Goal: Task Accomplishment & Management: Complete application form

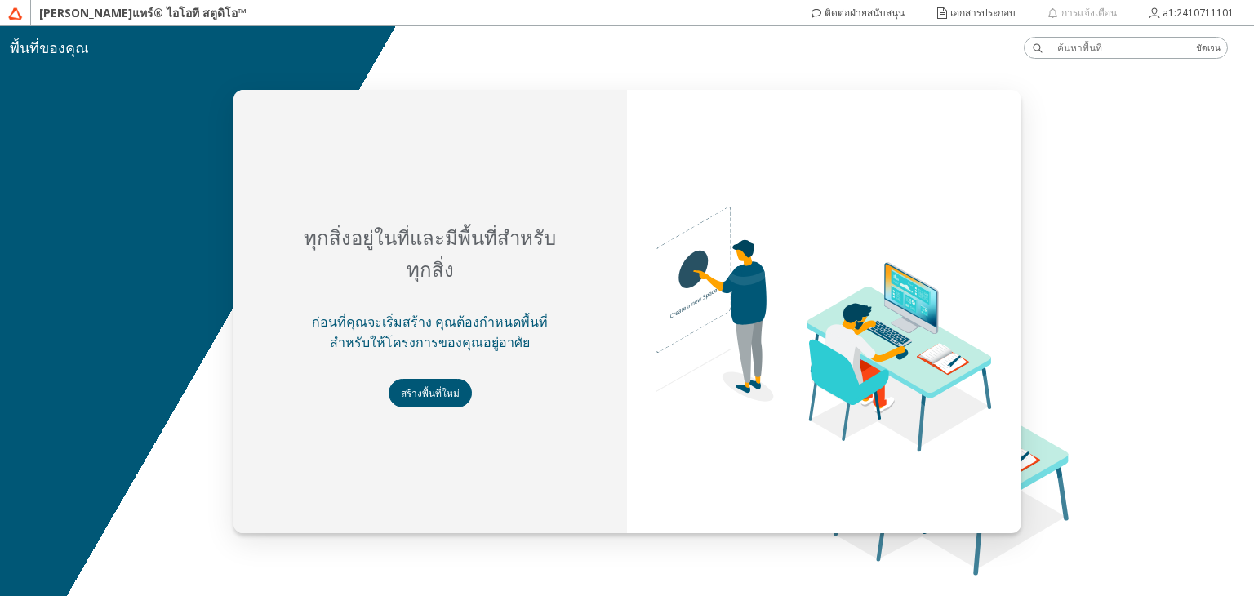
click at [1097, 240] on div at bounding box center [627, 311] width 1254 height 570
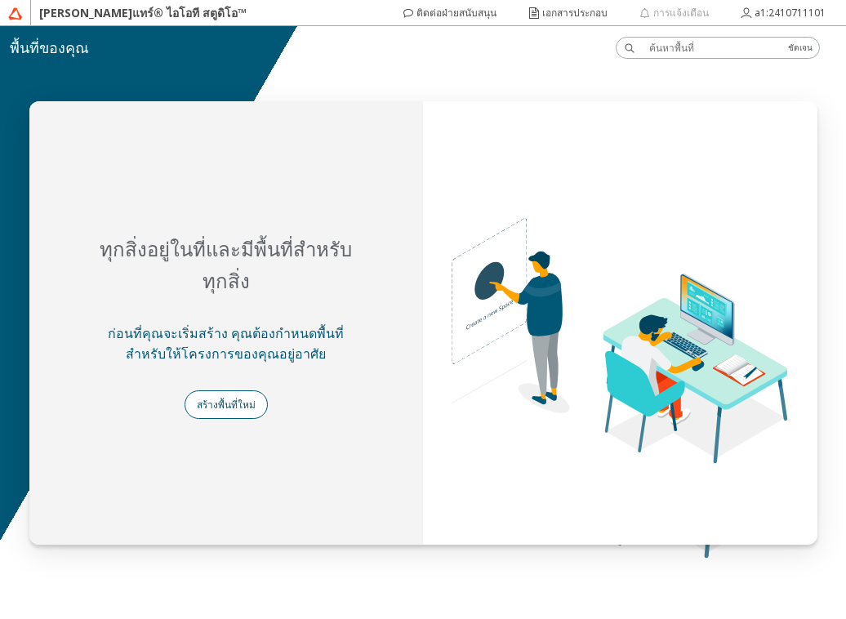
click at [242, 398] on font "สร้างพื้นที่ใหม่" at bounding box center [226, 405] width 59 height 14
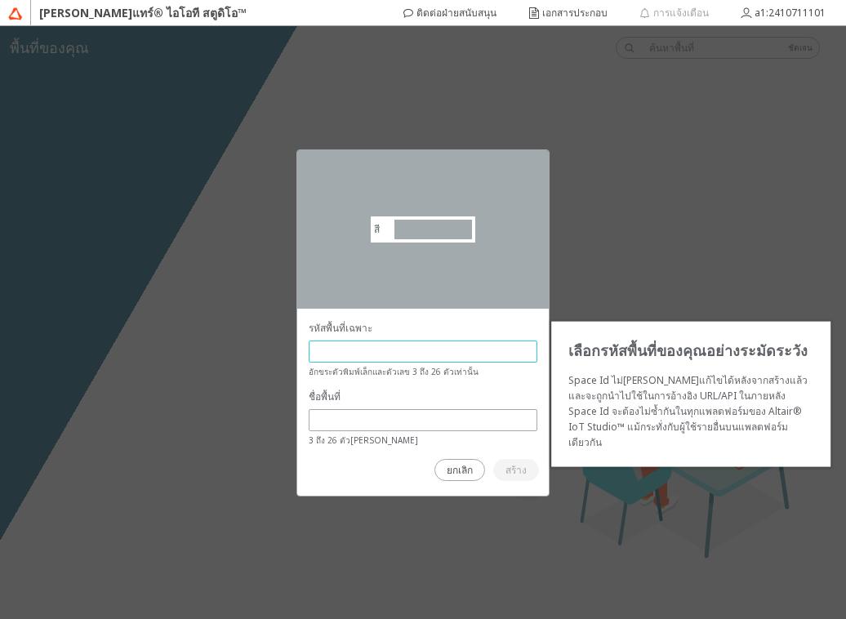
click at [403, 345] on input "text" at bounding box center [423, 352] width 214 height 14
click at [457, 421] on input "text" at bounding box center [423, 420] width 214 height 14
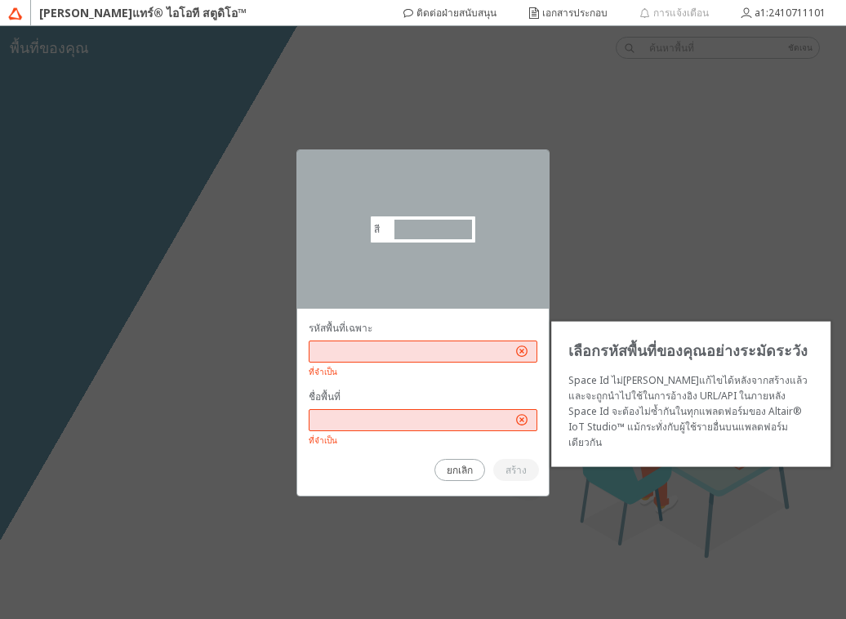
click at [474, 354] on input "text" at bounding box center [414, 352] width 196 height 14
type input "i"
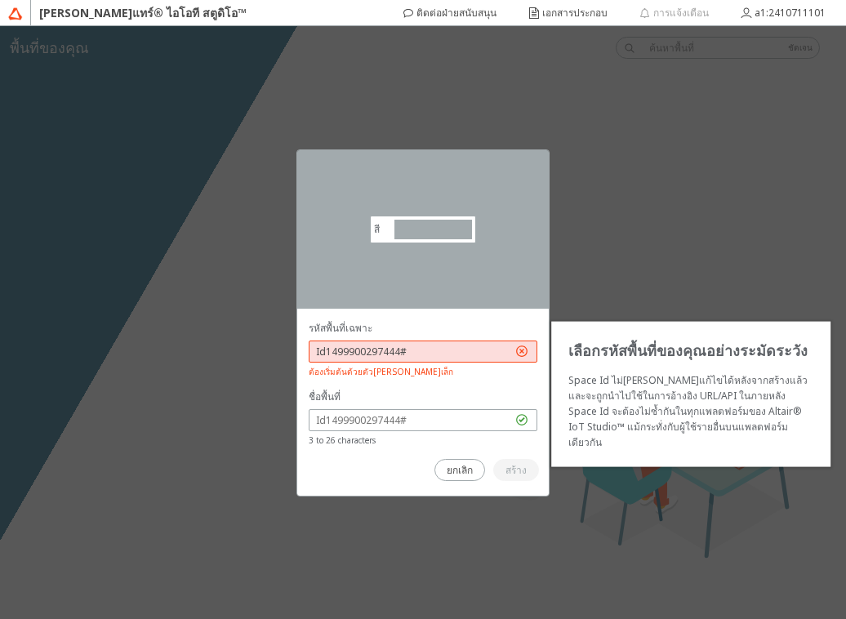
type input "Id1499900297444#"
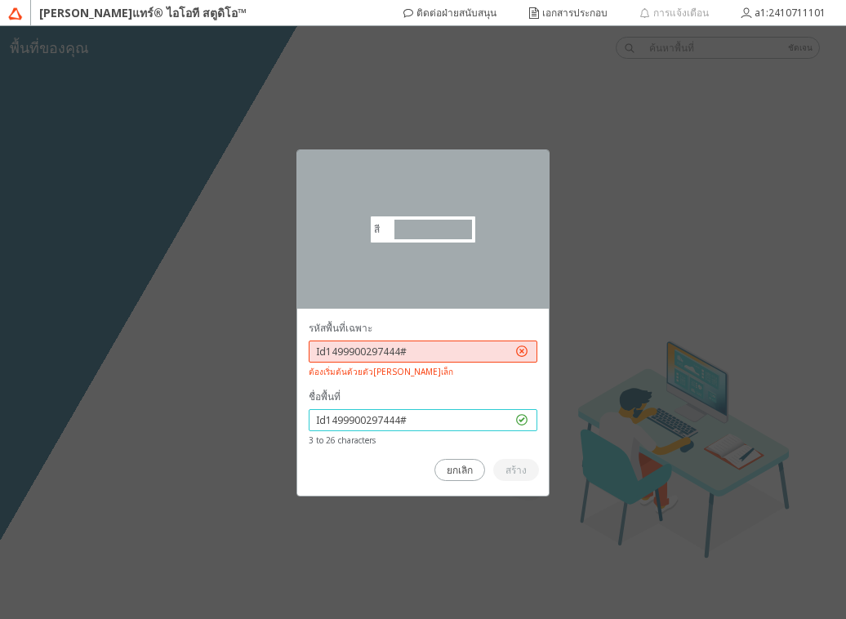
type input "Id1499900297444#"
click at [442, 336] on div "รหัสพื้นที่เฉพาะ Id1499900297444# ต้องเริ่มต้นด้วยตัวอักษรพิมพ์เล็ก" at bounding box center [423, 349] width 229 height 59
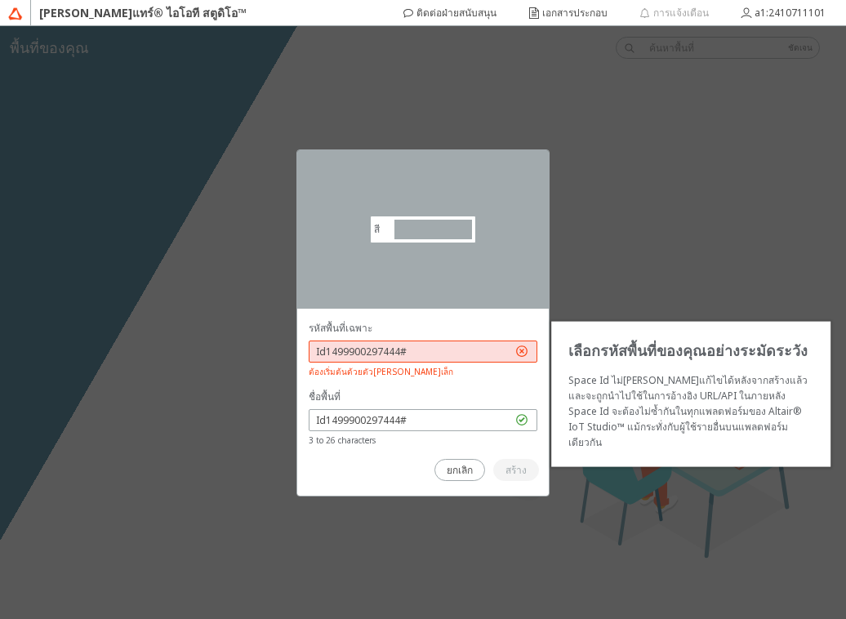
click at [444, 345] on input "Id1499900297444#" at bounding box center [414, 352] width 196 height 14
click at [443, 356] on input "Id1499900297444#" at bounding box center [414, 352] width 196 height 14
click at [532, 459] on unity-button at bounding box center [516, 470] width 46 height 22
click at [322, 354] on input "Id1499900297444#" at bounding box center [414, 352] width 196 height 14
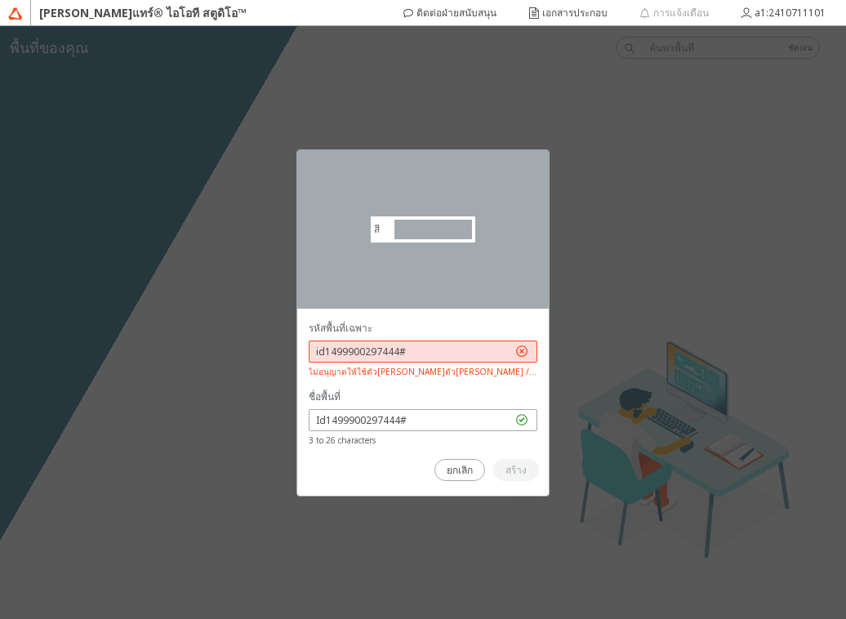
click at [442, 342] on div "id1499900297444#" at bounding box center [423, 352] width 229 height 22
drag, startPoint x: 442, startPoint y: 342, endPoint x: 442, endPoint y: 351, distance: 9.0
click at [442, 351] on div "id1499900297444#" at bounding box center [423, 352] width 229 height 22
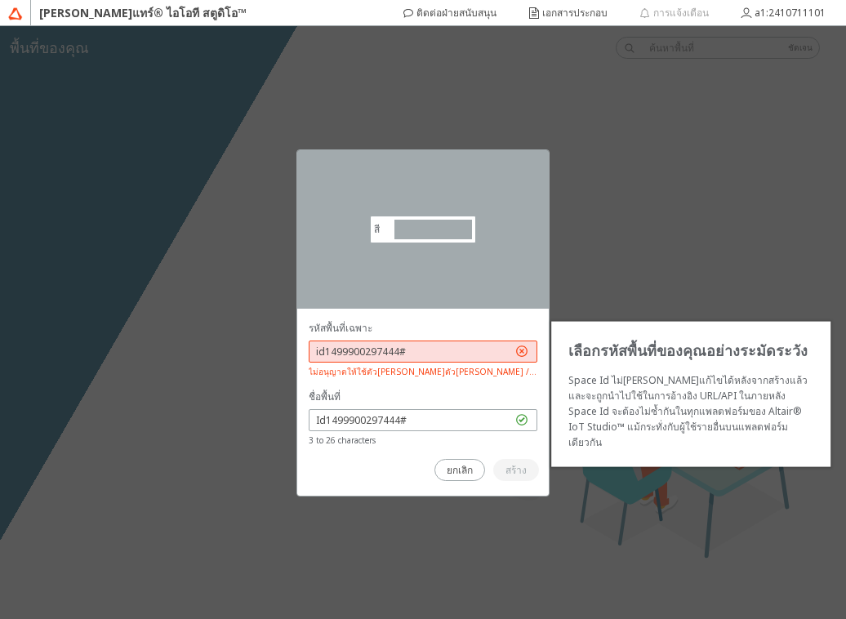
click at [442, 345] on input "id1499900297444#" at bounding box center [414, 352] width 196 height 14
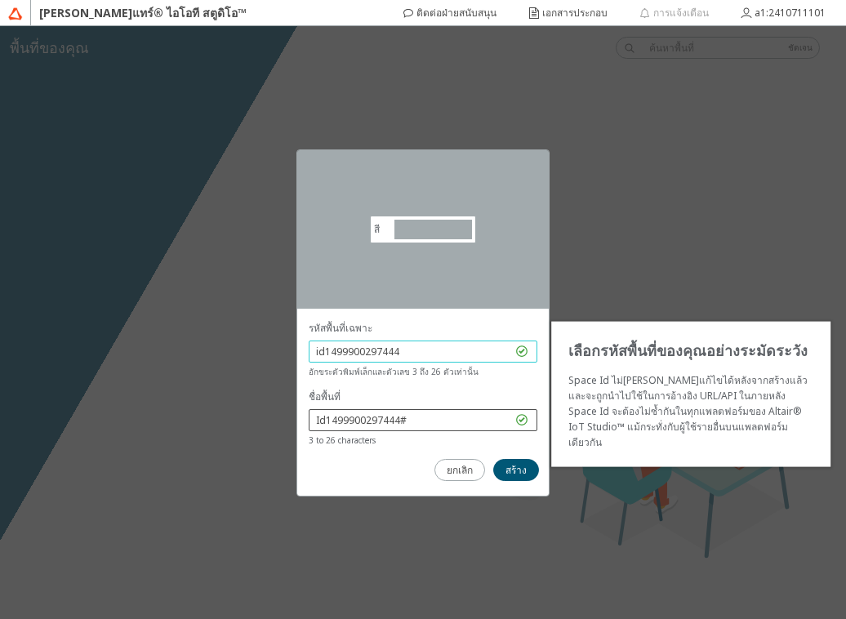
type input "id1499900297444"
click at [434, 421] on input "Id1499900297444#" at bounding box center [414, 420] width 196 height 14
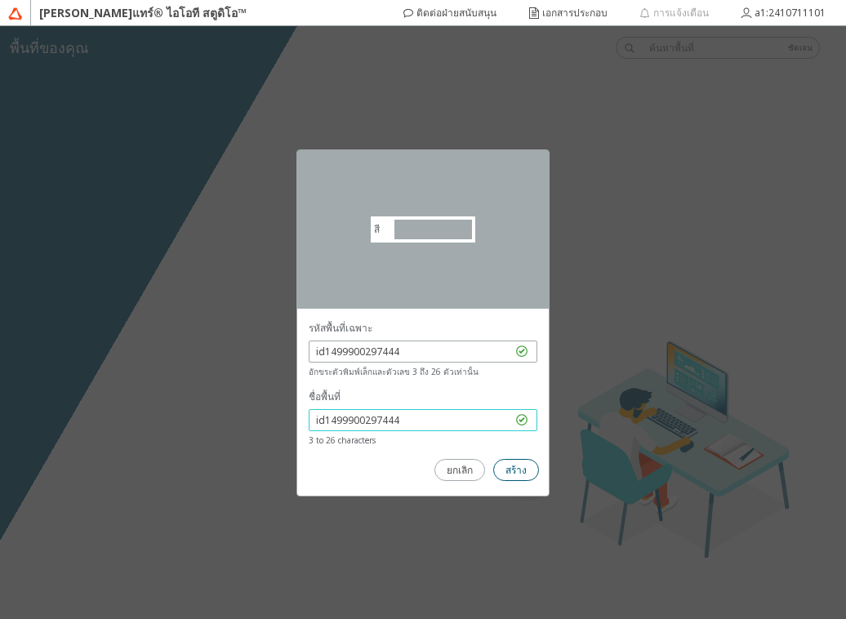
type input "id1499900297444"
click at [513, 465] on font "สร้าง" at bounding box center [515, 470] width 21 height 14
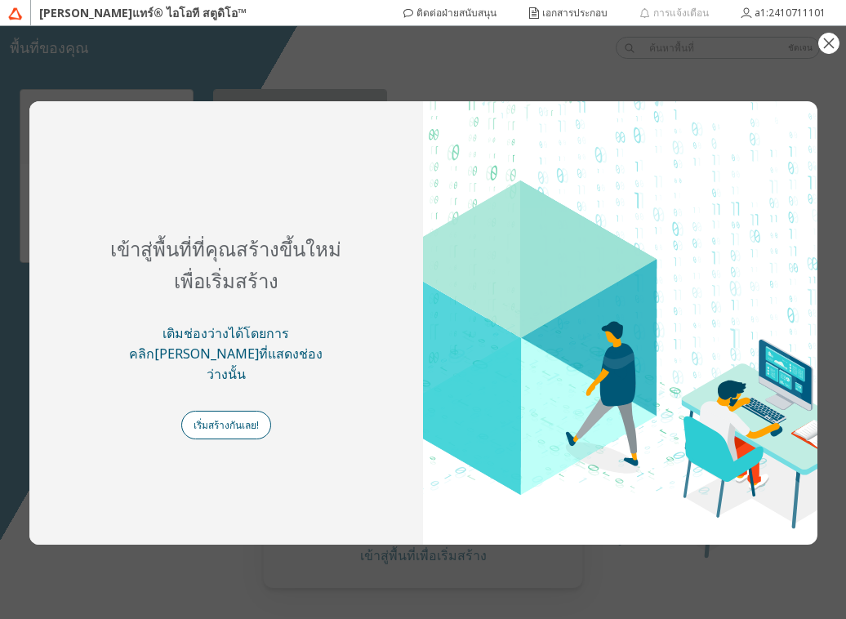
click at [260, 411] on paper-button "เริ่มสร้างกันเลย!" at bounding box center [226, 425] width 90 height 29
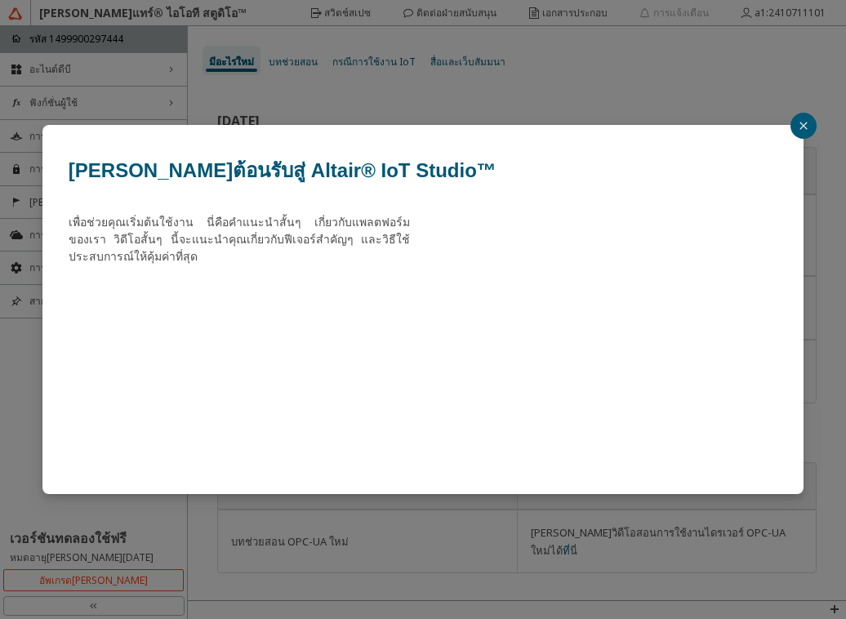
click at [793, 130] on button "button" at bounding box center [803, 126] width 26 height 26
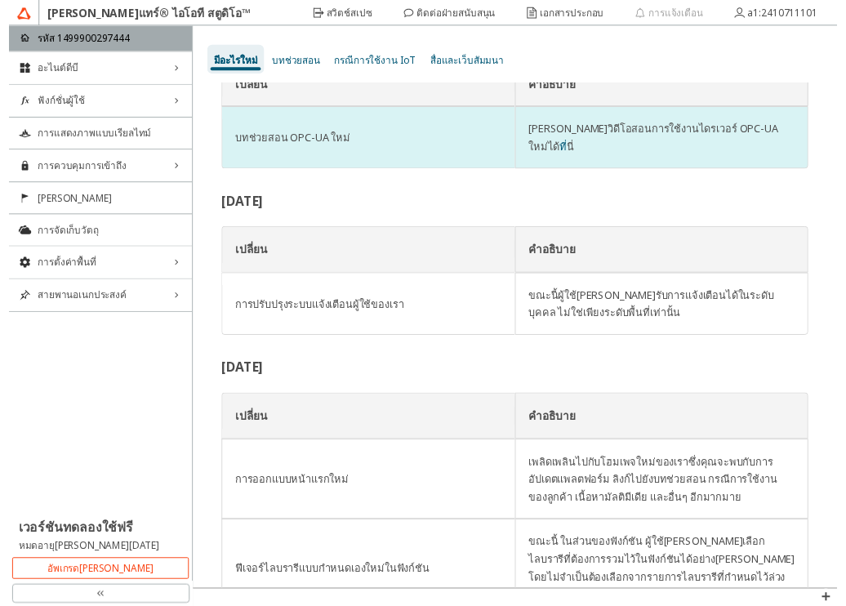
scroll to position [408, 0]
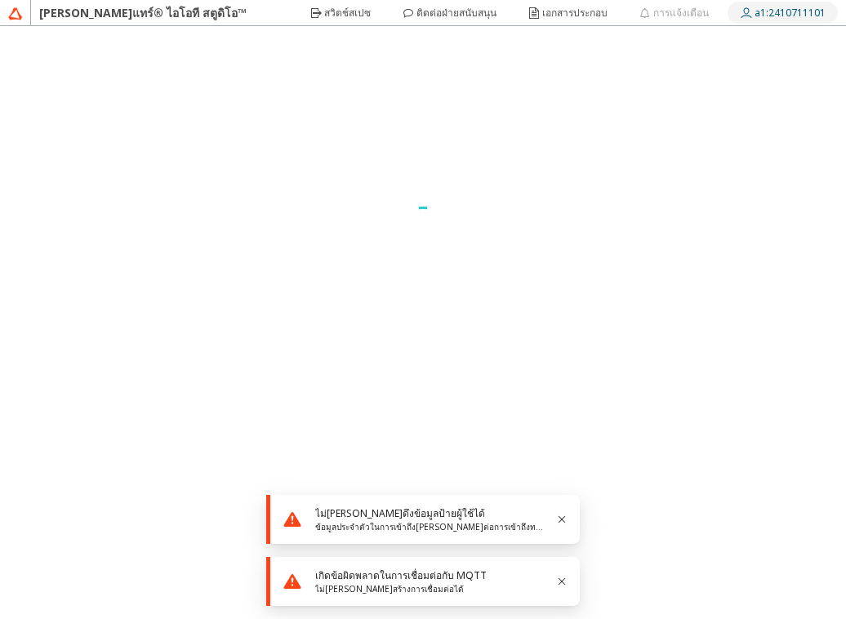
click at [817, 20] on div "a1:2410711101" at bounding box center [790, 13] width 71 height 26
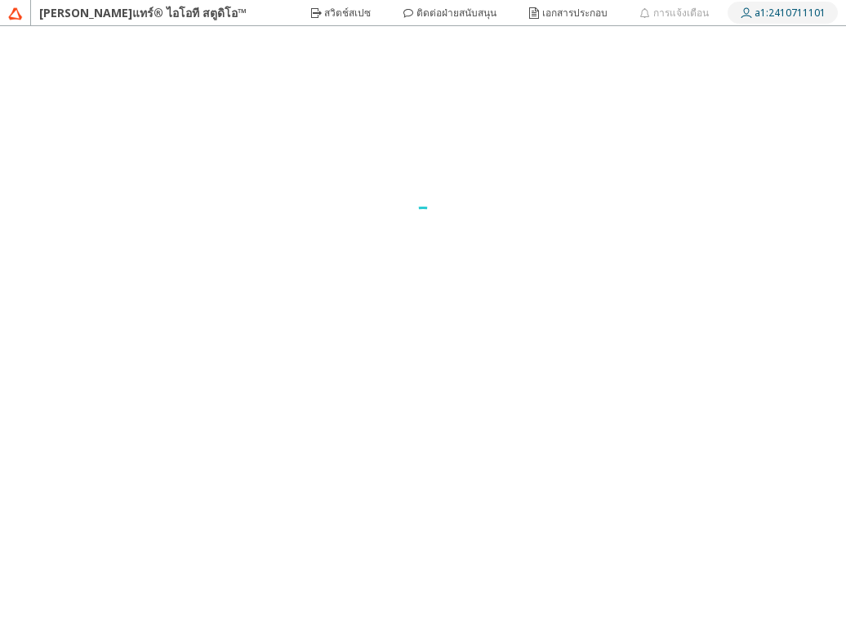
click at [817, 20] on div "a1:2410711101" at bounding box center [790, 13] width 71 height 26
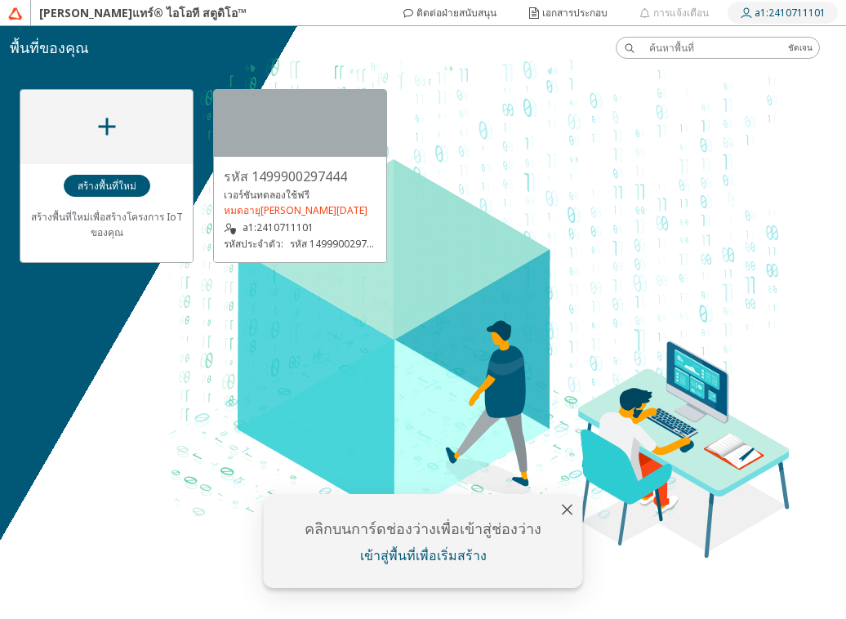
click at [802, 16] on font "a1:2410711101" at bounding box center [790, 13] width 71 height 14
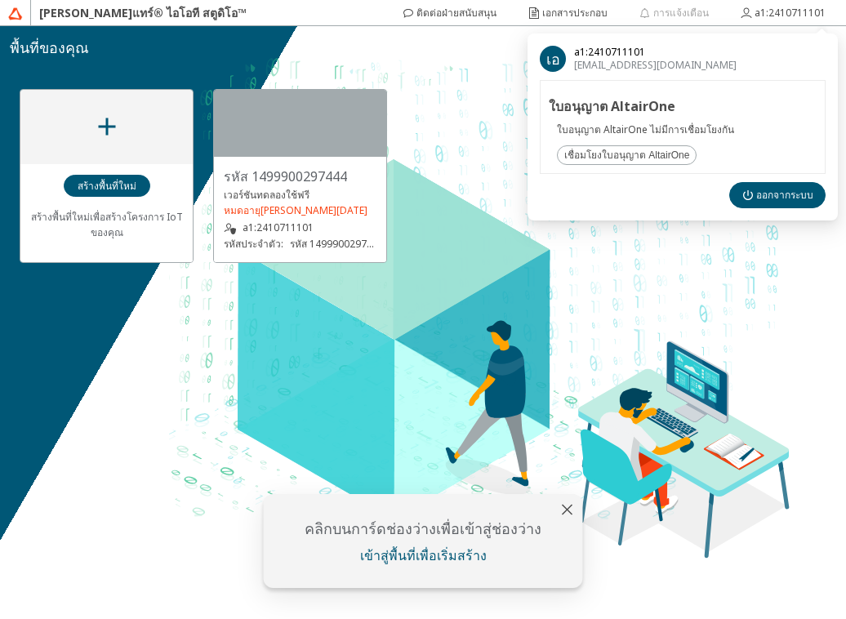
click at [615, 60] on font "2410711101026@live4.utcc.ac.th" at bounding box center [655, 65] width 162 height 14
click at [291, 225] on font "a1:2410711101" at bounding box center [278, 227] width 71 height 14
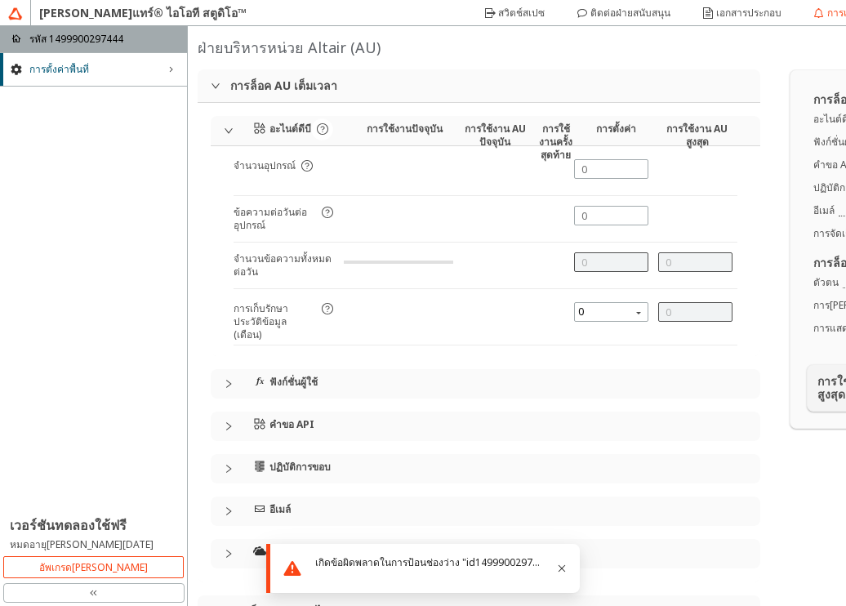
type input "1000"
type input "0"
click at [264, 124] on icon at bounding box center [263, 124] width 6 height 5
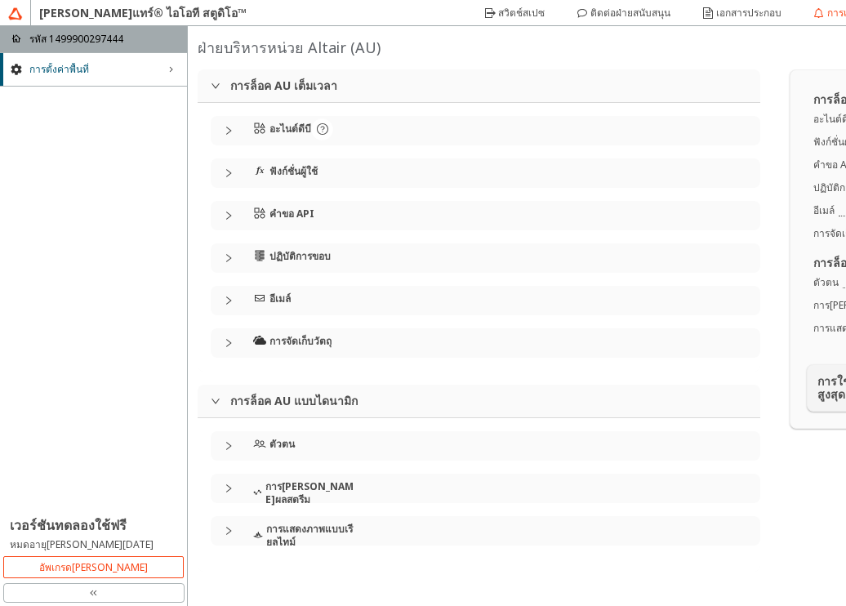
click at [264, 124] on icon at bounding box center [263, 124] width 6 height 5
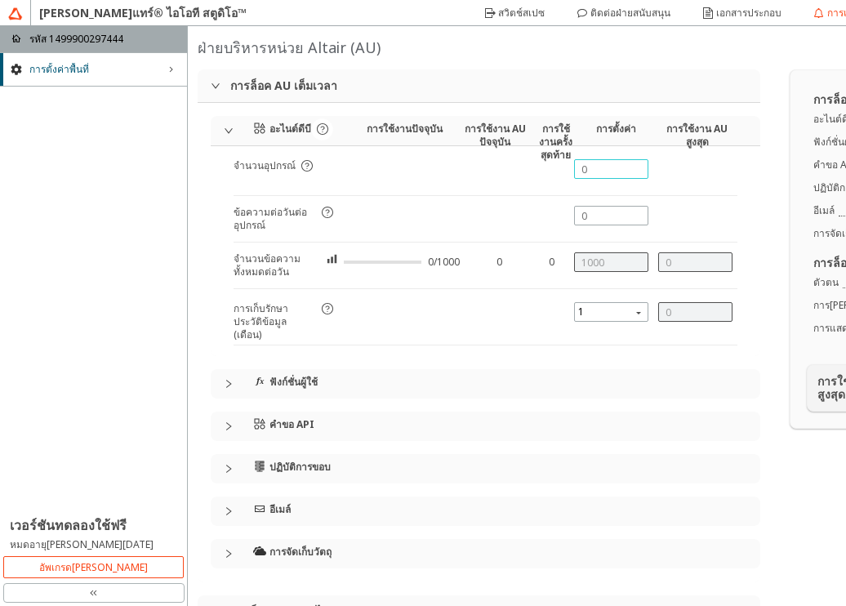
click at [585, 162] on input "text" at bounding box center [611, 169] width 60 height 14
click at [611, 207] on div "จำนวนอุปกรณ์ ข้อความต่อวันต่ออุปกรณ์ จำนวนข้อความทั้งหมดต่อวัน 0/1000 0 0 การเก…" at bounding box center [486, 252] width 504 height 186
click at [363, 389] on div "ฟังก์ชั่นผู้ใช้" at bounding box center [495, 383] width 484 height 29
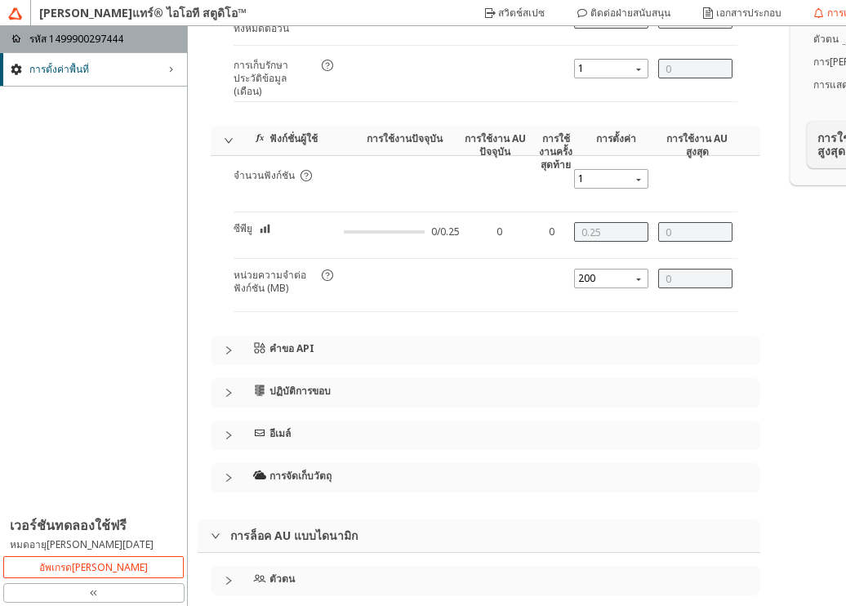
scroll to position [245, 0]
click at [396, 363] on div "อะไนต์ดีบี การใช้งานปัจจุบัน การใช้งาน AU ปัจจุบัน การใช้งานครั้งสุดท้าย การตั้…" at bounding box center [479, 181] width 536 height 620
click at [385, 342] on div "คำขอ API" at bounding box center [495, 348] width 484 height 29
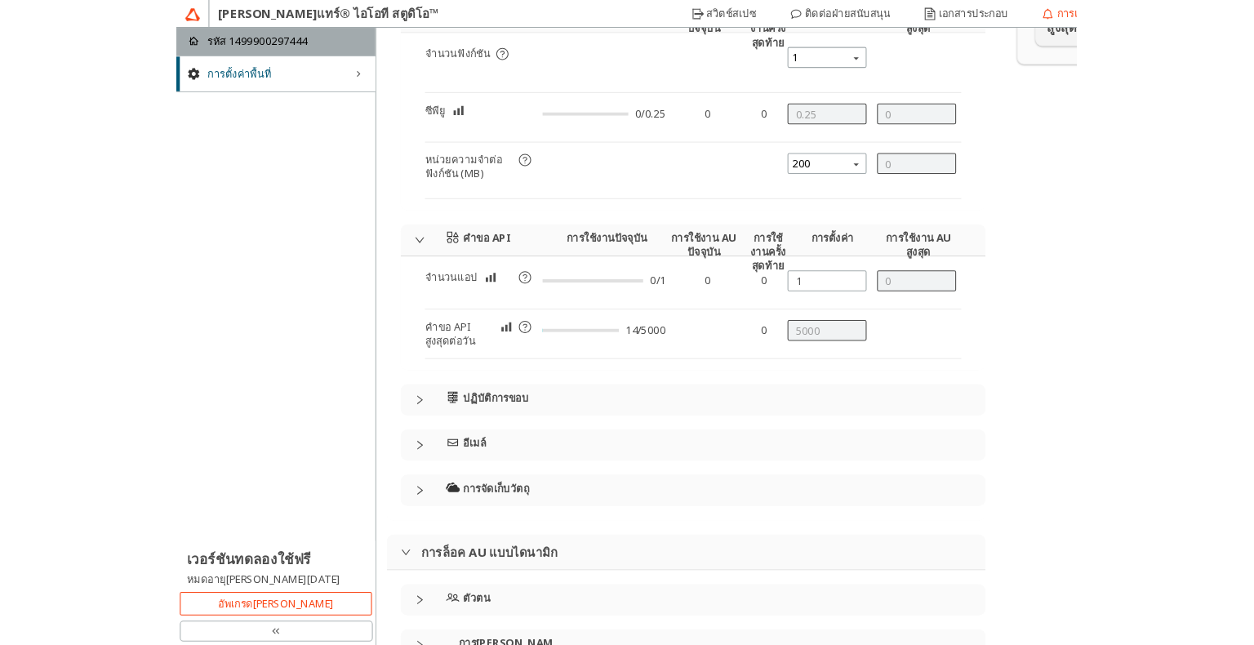
scroll to position [408, 0]
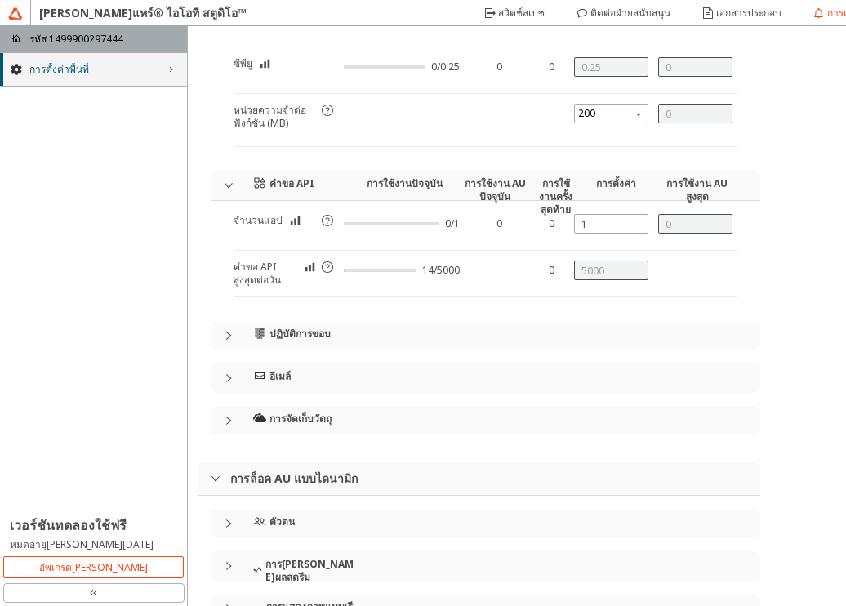
click at [108, 76] on div "การตั้งค่าพื้นที่ right_chevron" at bounding box center [93, 69] width 187 height 33
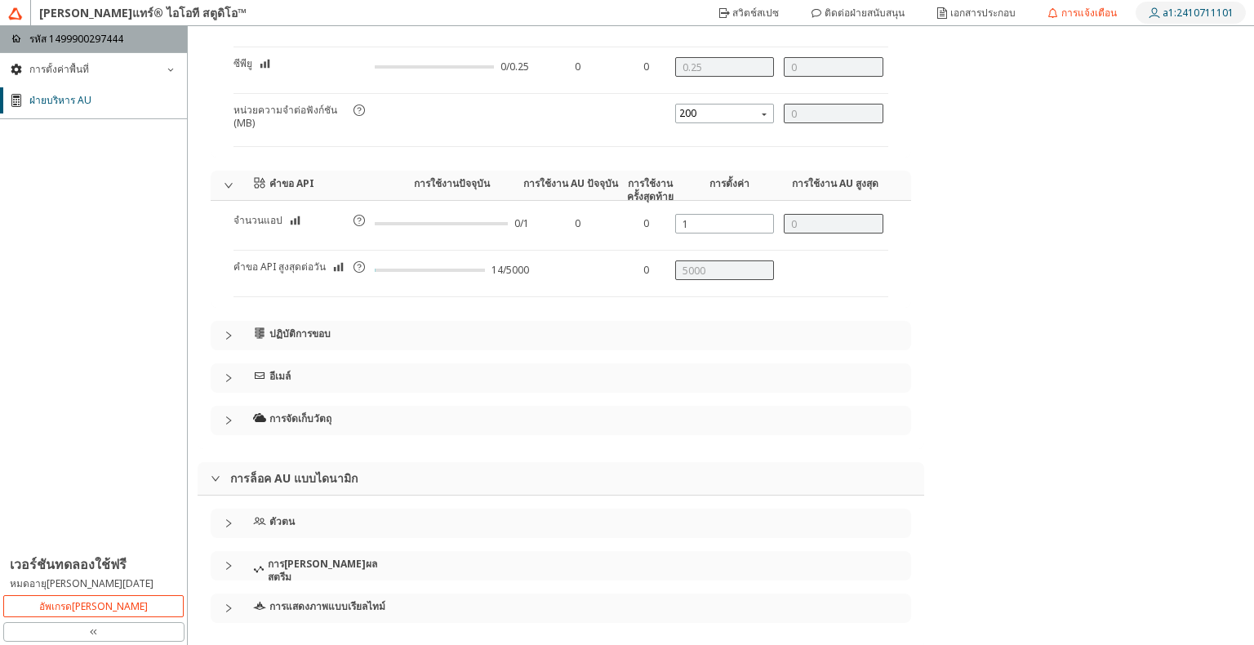
click at [1160, 13] on iron-icon at bounding box center [1155, 13] width 15 height 13
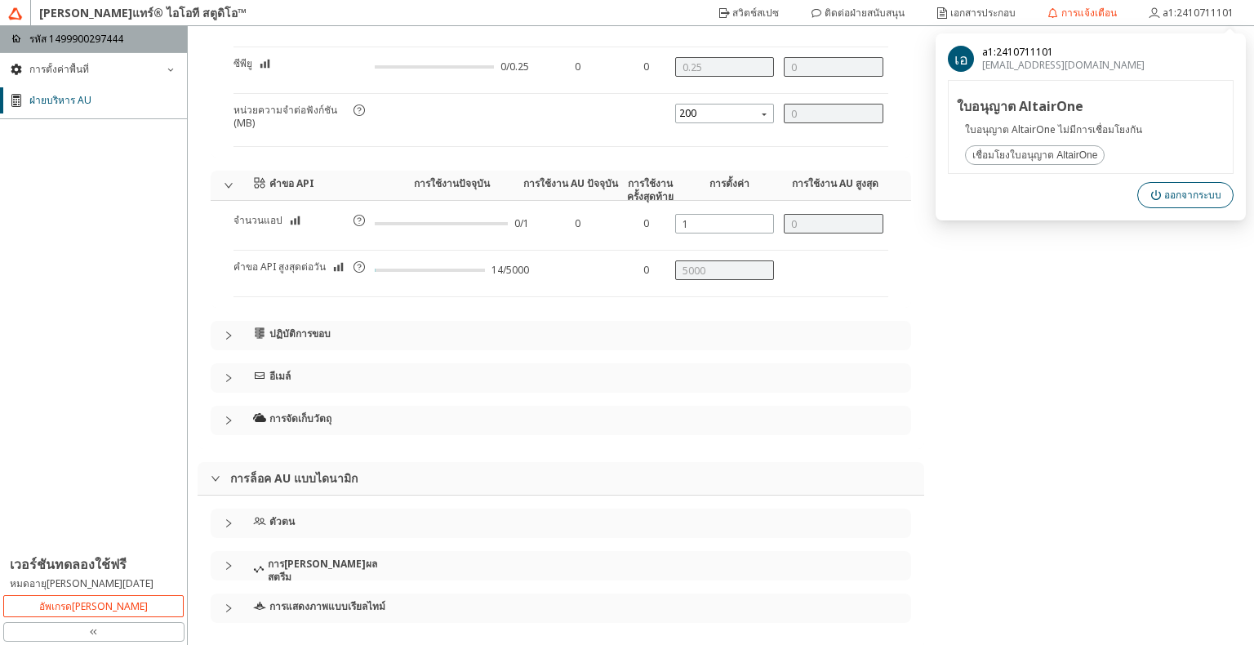
click at [1178, 192] on font "ออกจากระบบ" at bounding box center [1192, 194] width 57 height 11
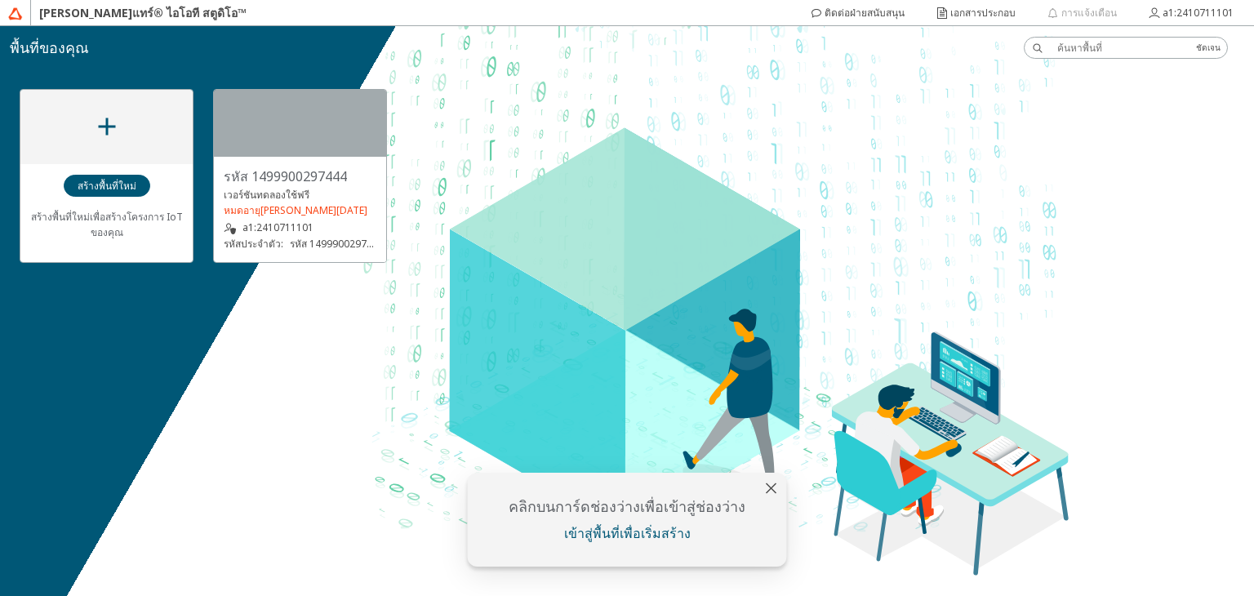
click at [296, 334] on div "สร้างพื้นที่ใหม่เพื่อสร้างโครงการ IoT ของคุณ รหัส 1499900297444 เวอร์ชันทดลองใช…" at bounding box center [627, 311] width 1254 height 570
